Goal: Communication & Community: Answer question/provide support

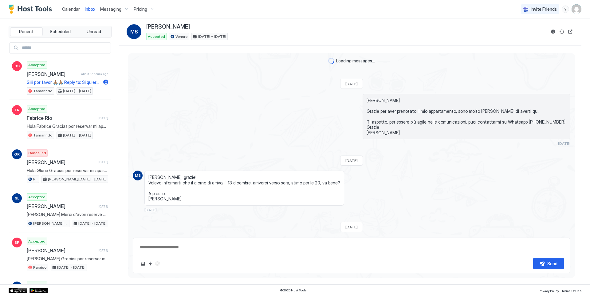
scroll to position [42, 0]
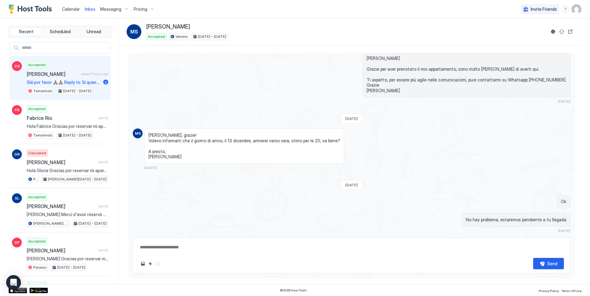
click at [84, 81] on span "Siiii por favor 🙏🏽🙏🏽 Reply to: Si quieres te puedo guardar las maletas en Baya.…" at bounding box center [64, 83] width 74 height 6
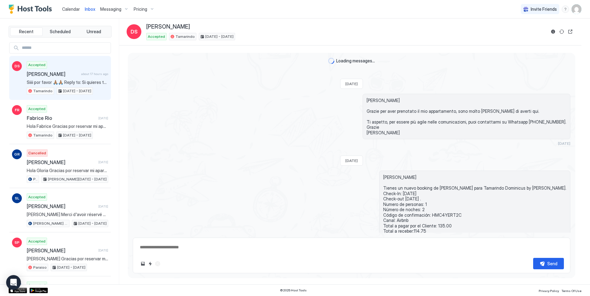
scroll to position [371, 0]
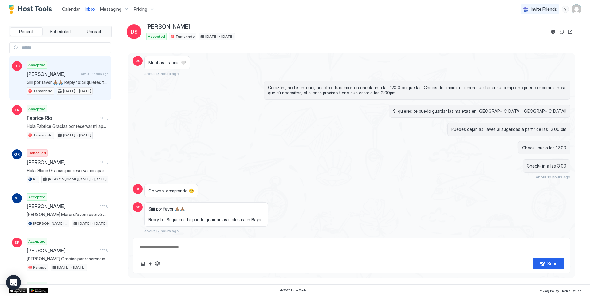
click at [139, 7] on span "Pricing" at bounding box center [141, 9] width 14 height 6
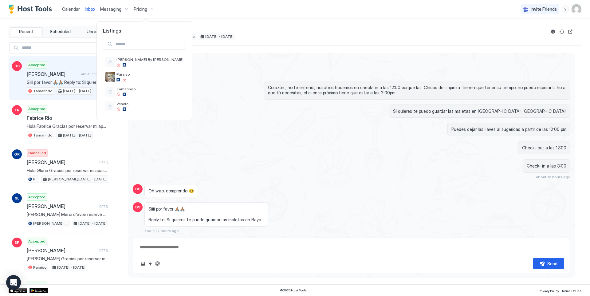
click at [70, 9] on div at bounding box center [295, 148] width 590 height 296
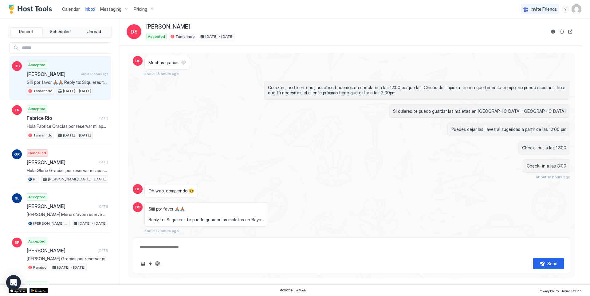
click at [69, 9] on span "Calendar" at bounding box center [71, 8] width 18 height 5
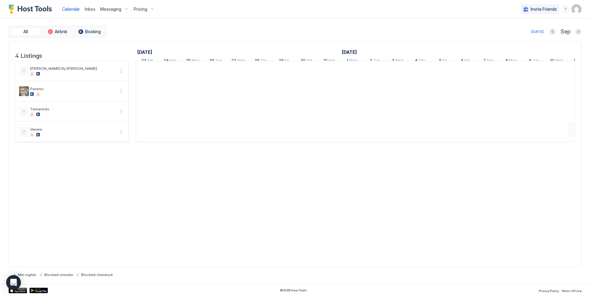
scroll to position [0, 342]
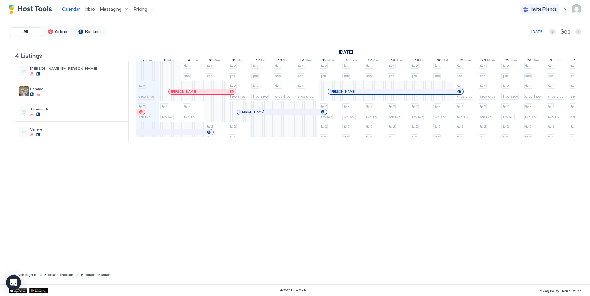
drag, startPoint x: 337, startPoint y: 152, endPoint x: 379, endPoint y: 157, distance: 42.4
click at [379, 149] on div "4 Listings [DATE] [DATE] [DATE] 23 Sat 24 Sun 25 Mon 26 Tue 27 Wed 28 Thu 29 Fr…" at bounding box center [295, 95] width 572 height 107
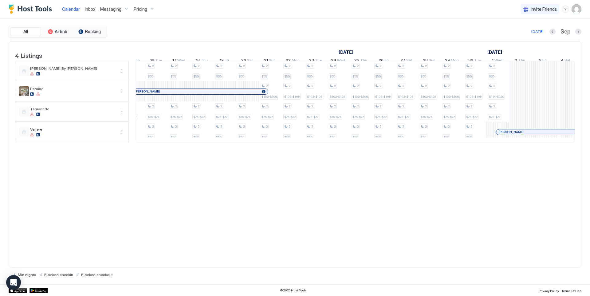
scroll to position [0, 0]
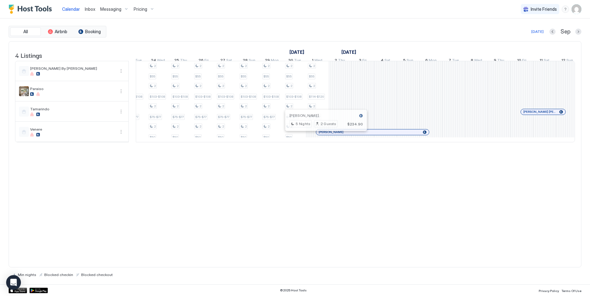
click at [321, 135] on div at bounding box center [321, 132] width 5 height 5
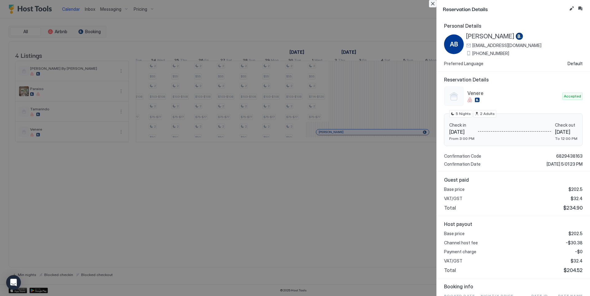
click at [434, 5] on button "Close" at bounding box center [432, 3] width 7 height 7
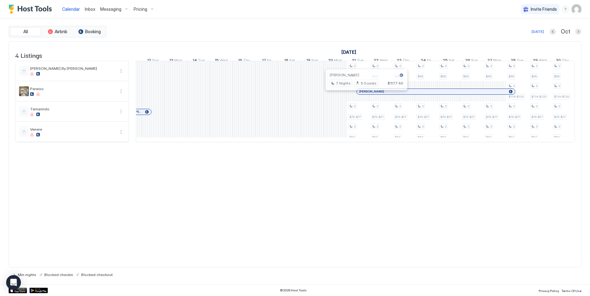
click at [364, 94] on div at bounding box center [364, 91] width 5 height 5
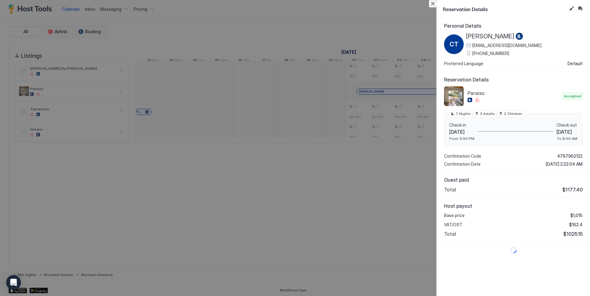
click at [432, 2] on button "Close" at bounding box center [432, 3] width 7 height 7
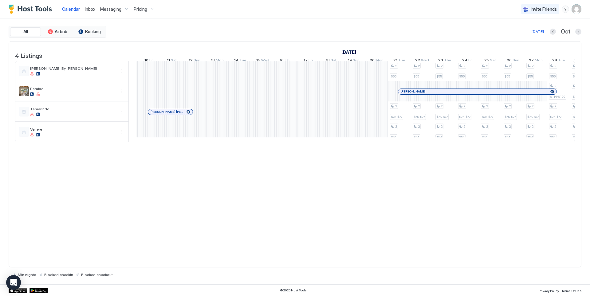
click at [86, 9] on div "Inbox" at bounding box center [89, 8] width 15 height 11
click at [86, 9] on span "Inbox" at bounding box center [90, 8] width 10 height 5
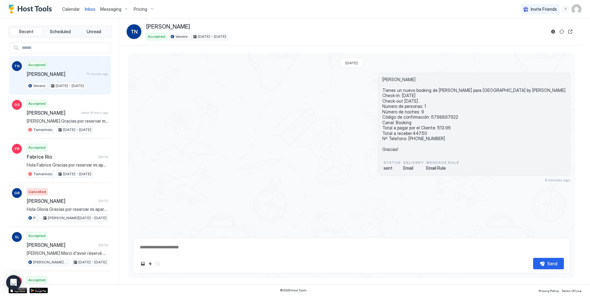
type textarea "*"
